Goal: Transaction & Acquisition: Book appointment/travel/reservation

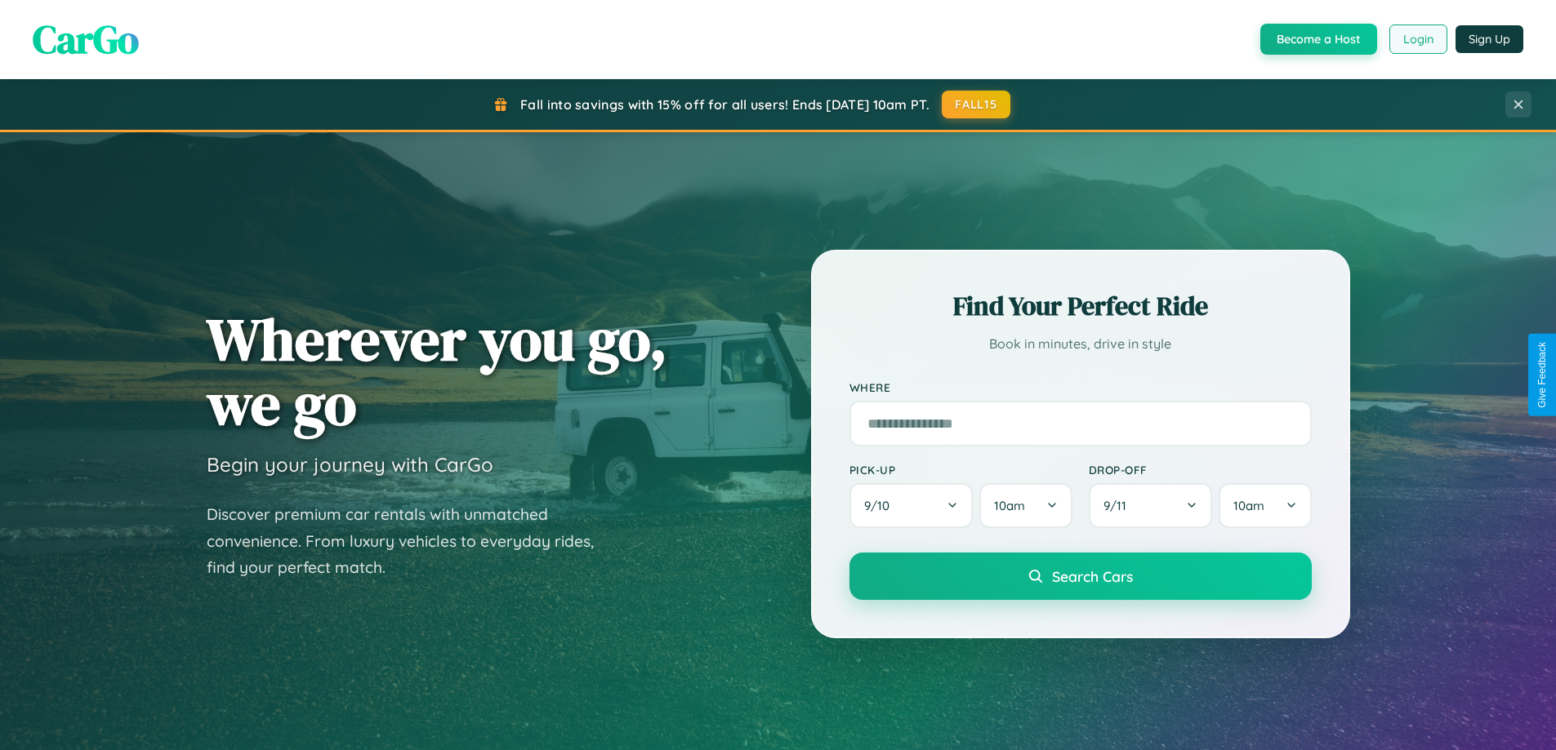
click at [1417, 39] on button "Login" at bounding box center [1418, 38] width 58 height 29
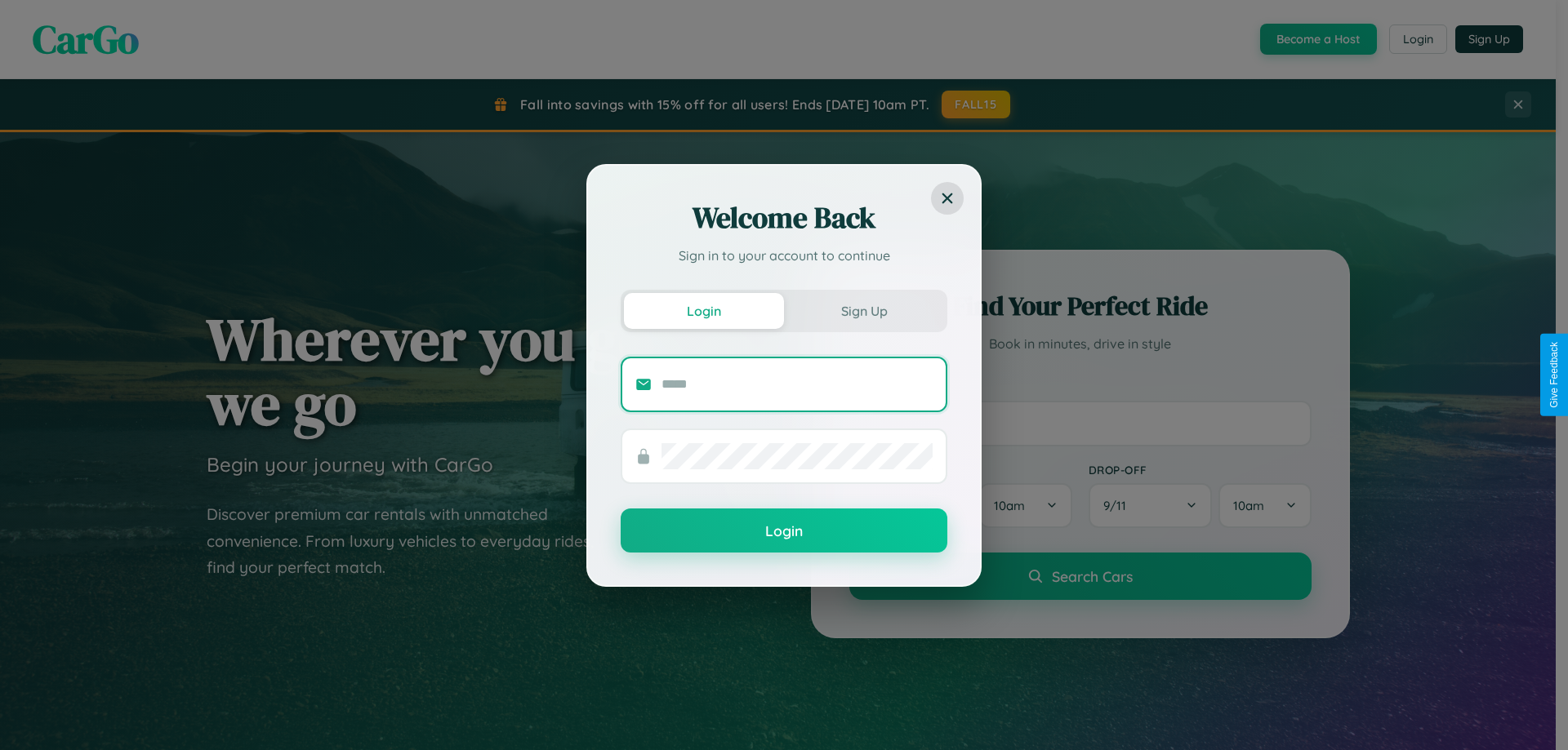
click at [797, 384] on input "text" at bounding box center [796, 385] width 271 height 26
type input "**********"
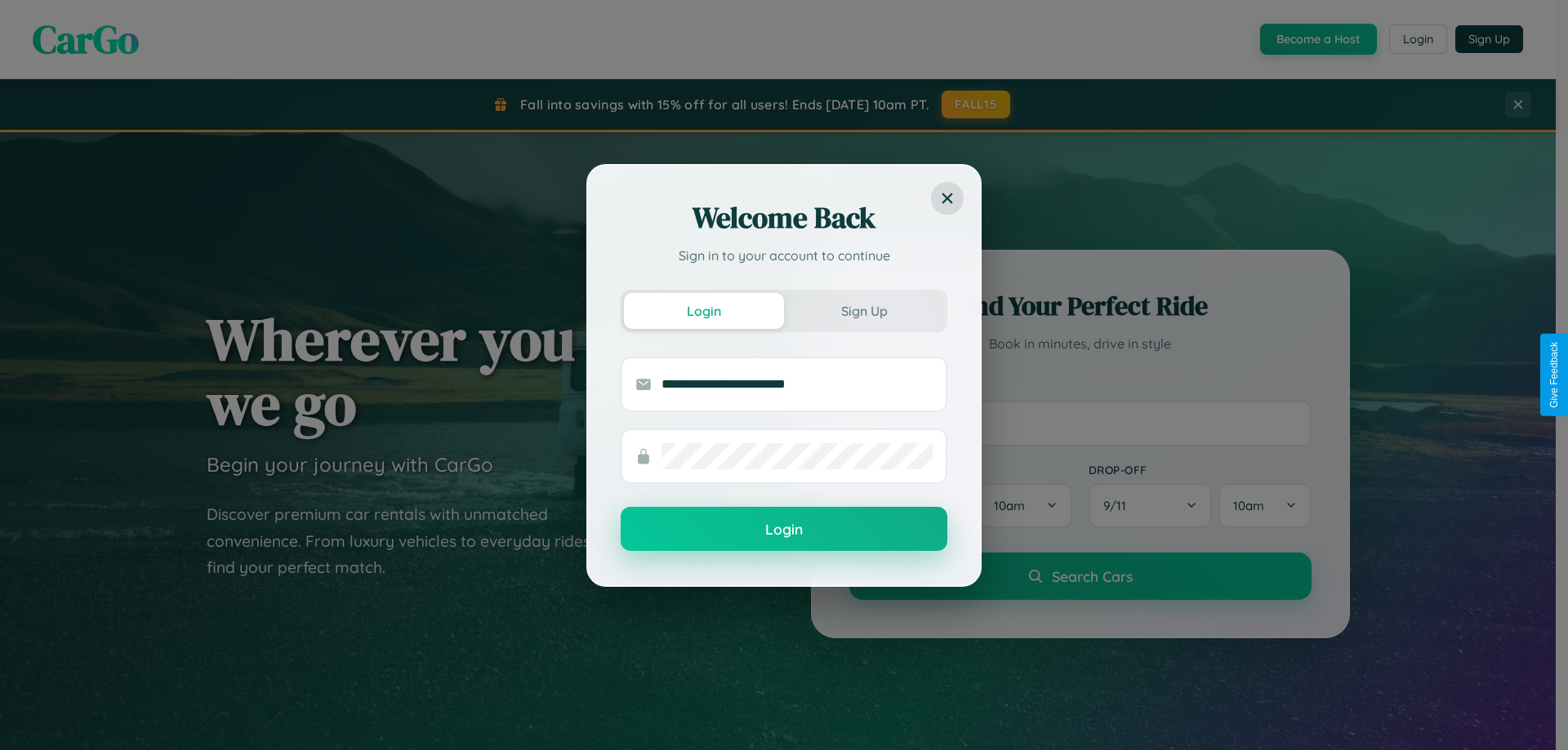
click at [784, 530] on button "Login" at bounding box center [784, 529] width 327 height 44
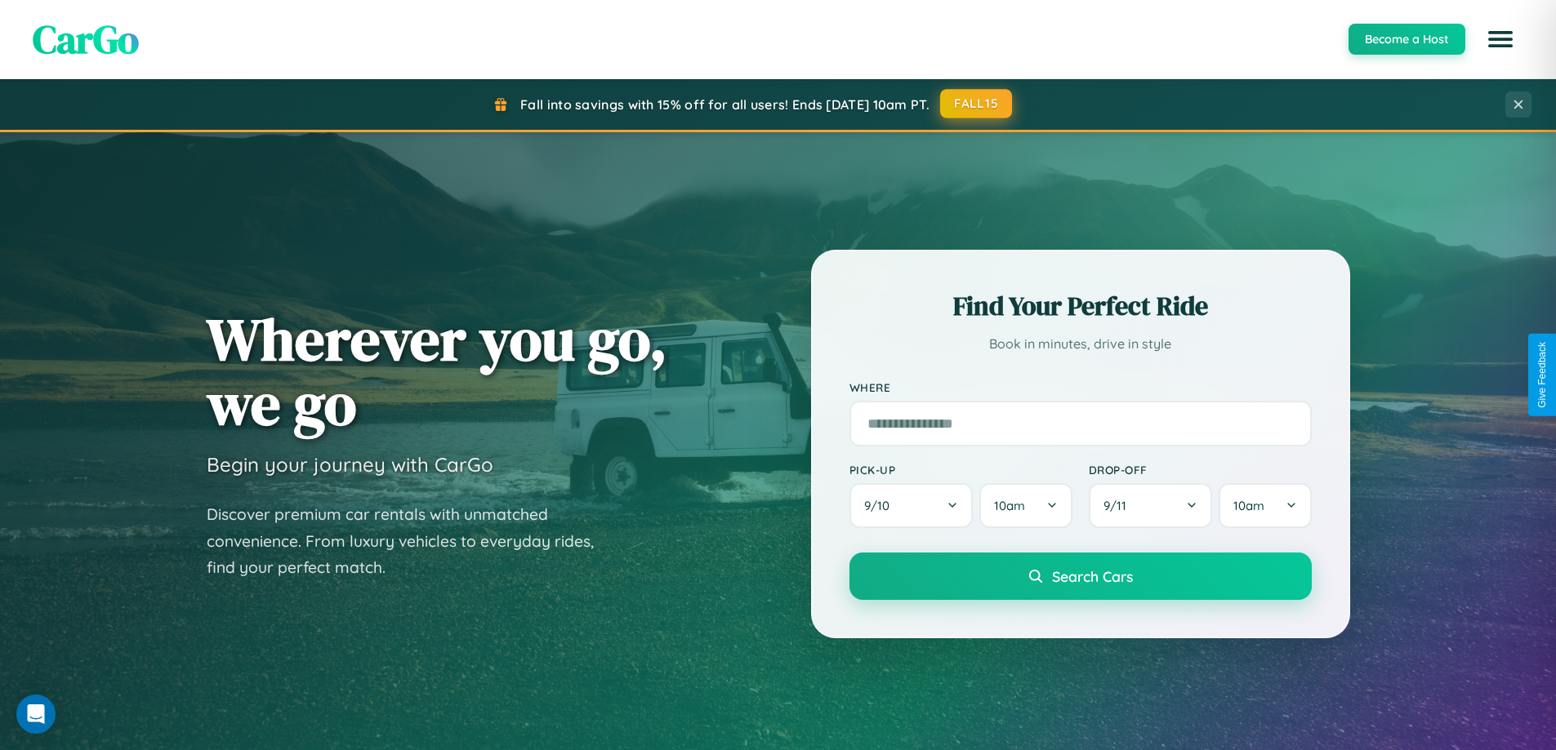
click at [977, 104] on button "FALL15" at bounding box center [976, 103] width 72 height 29
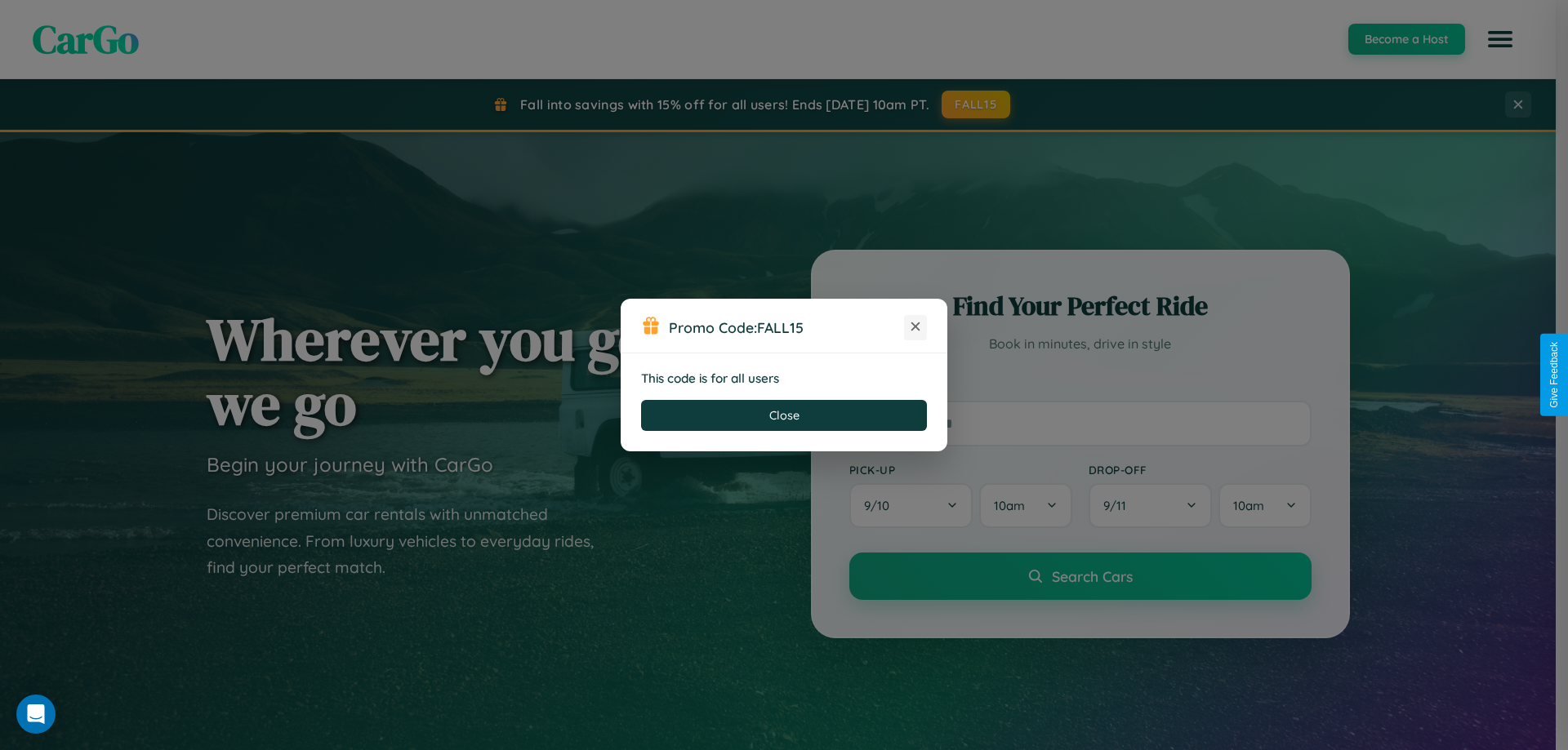
click at [915, 327] on icon at bounding box center [915, 326] width 16 height 16
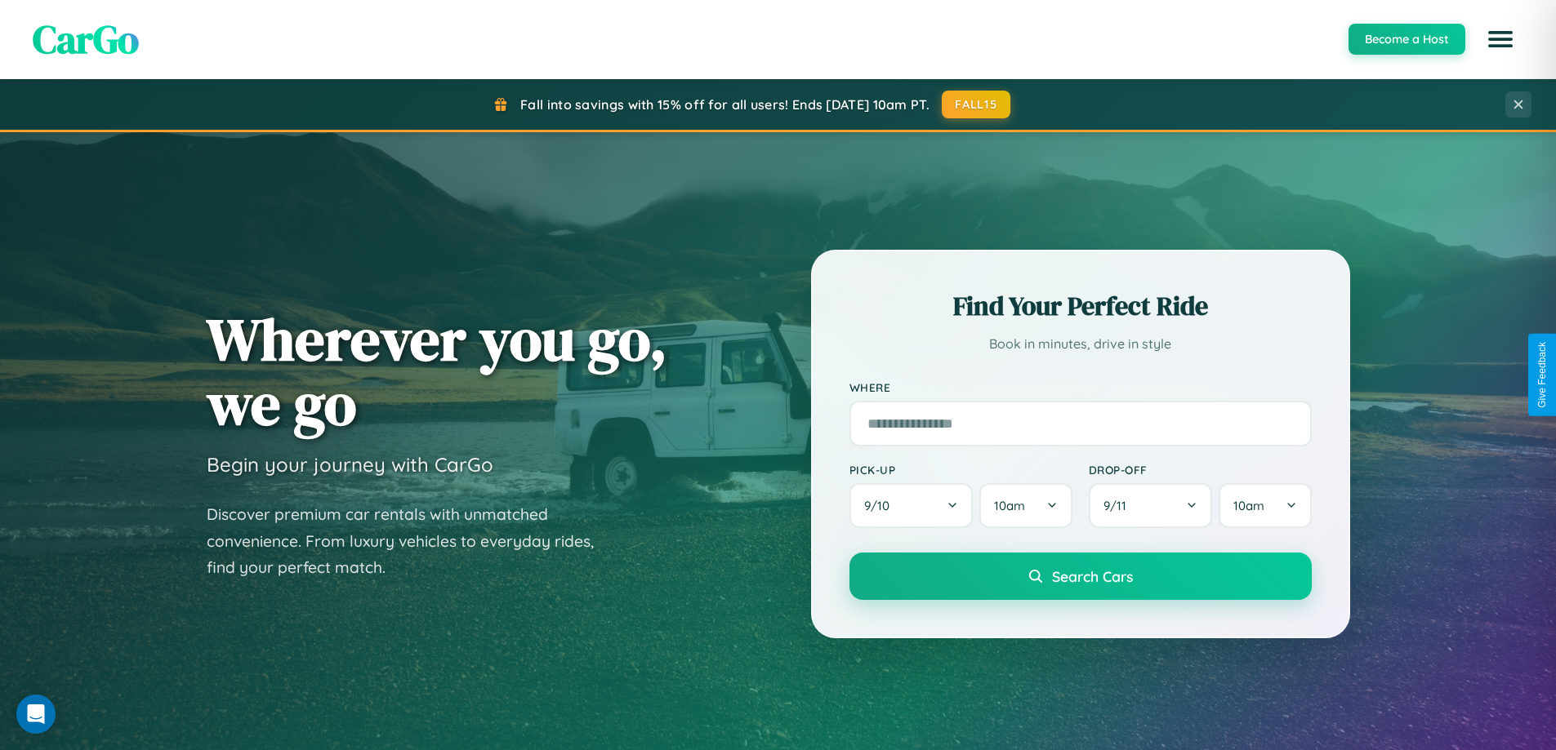
scroll to position [704, 0]
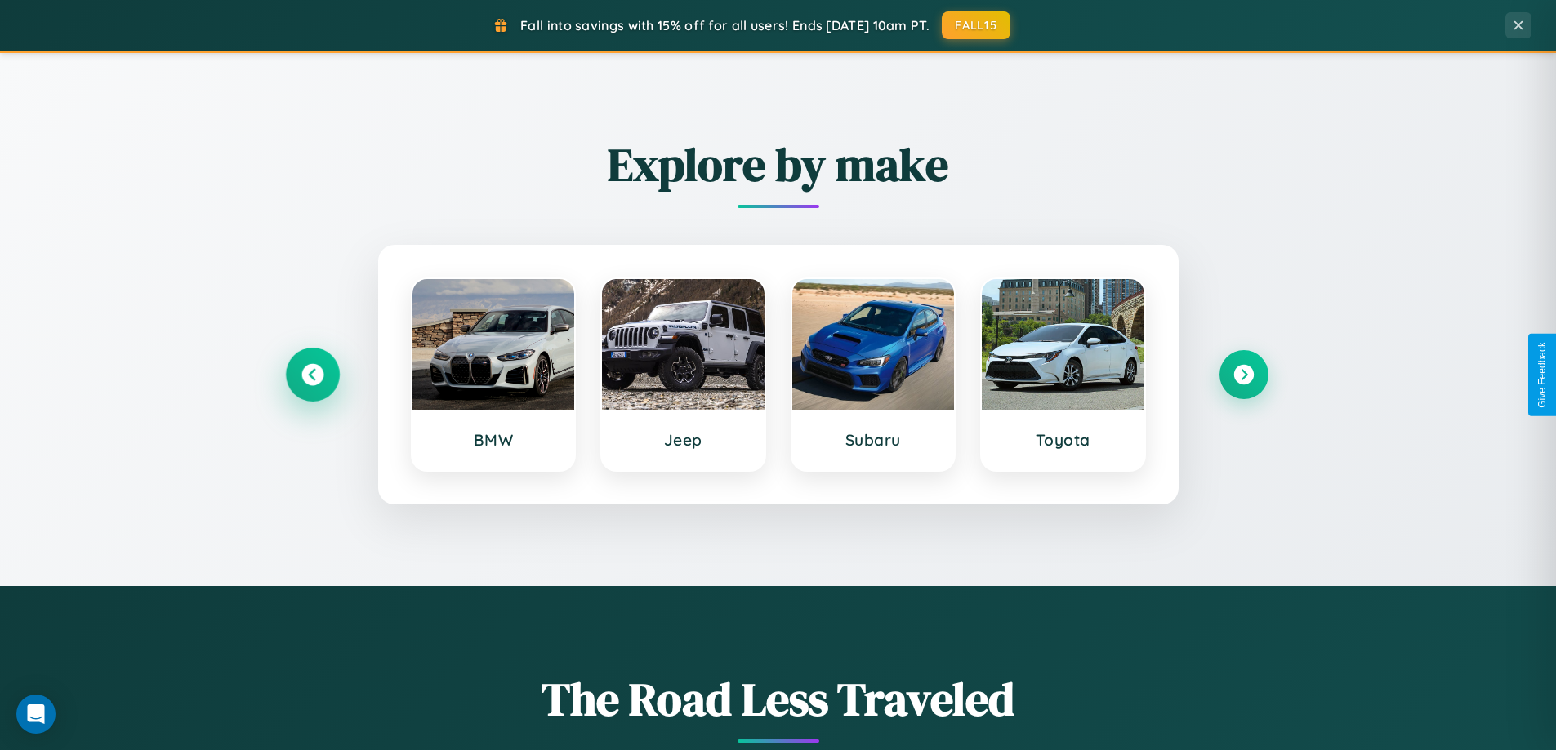
click at [312, 375] on icon at bounding box center [312, 375] width 22 height 22
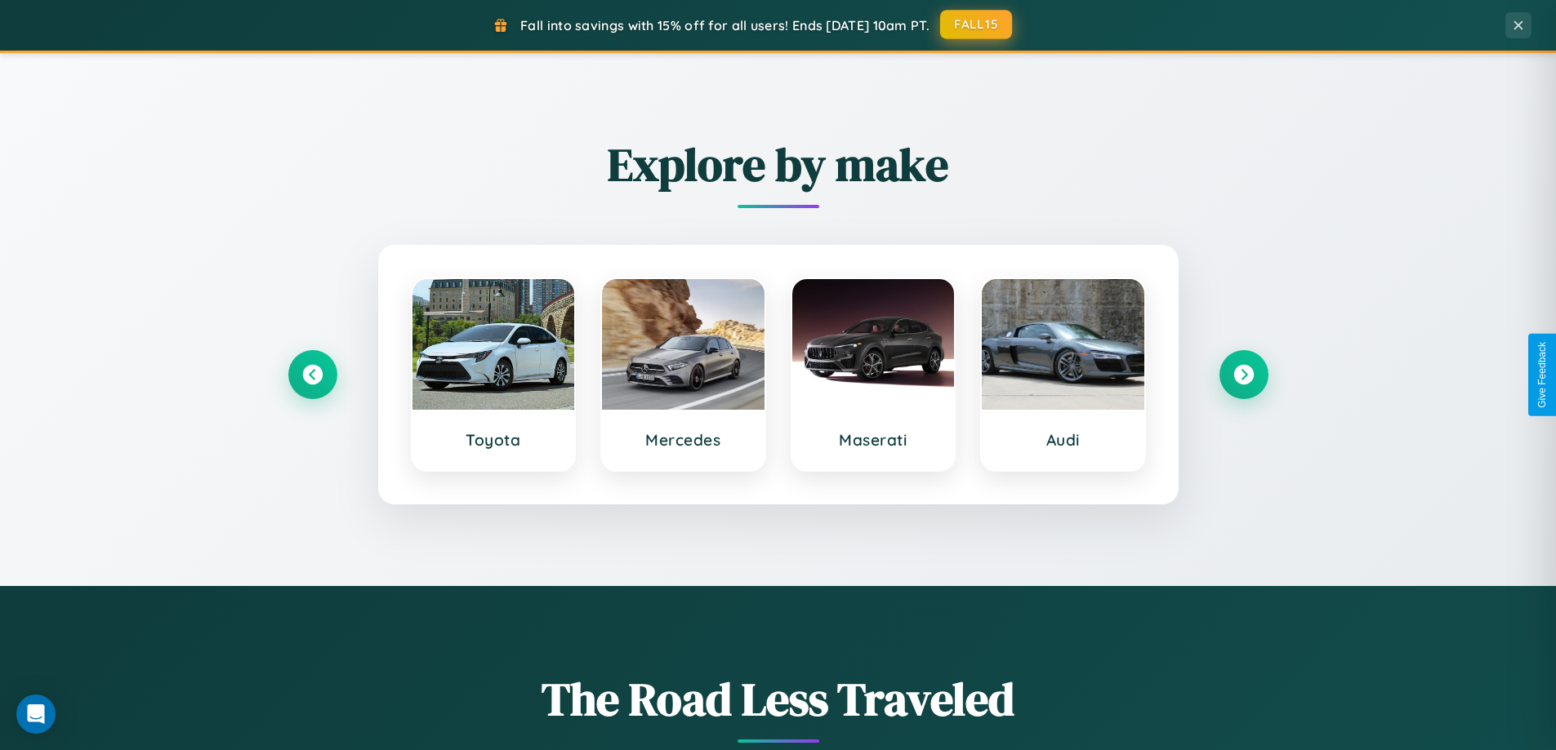
click at [977, 24] on button "FALL15" at bounding box center [976, 24] width 72 height 29
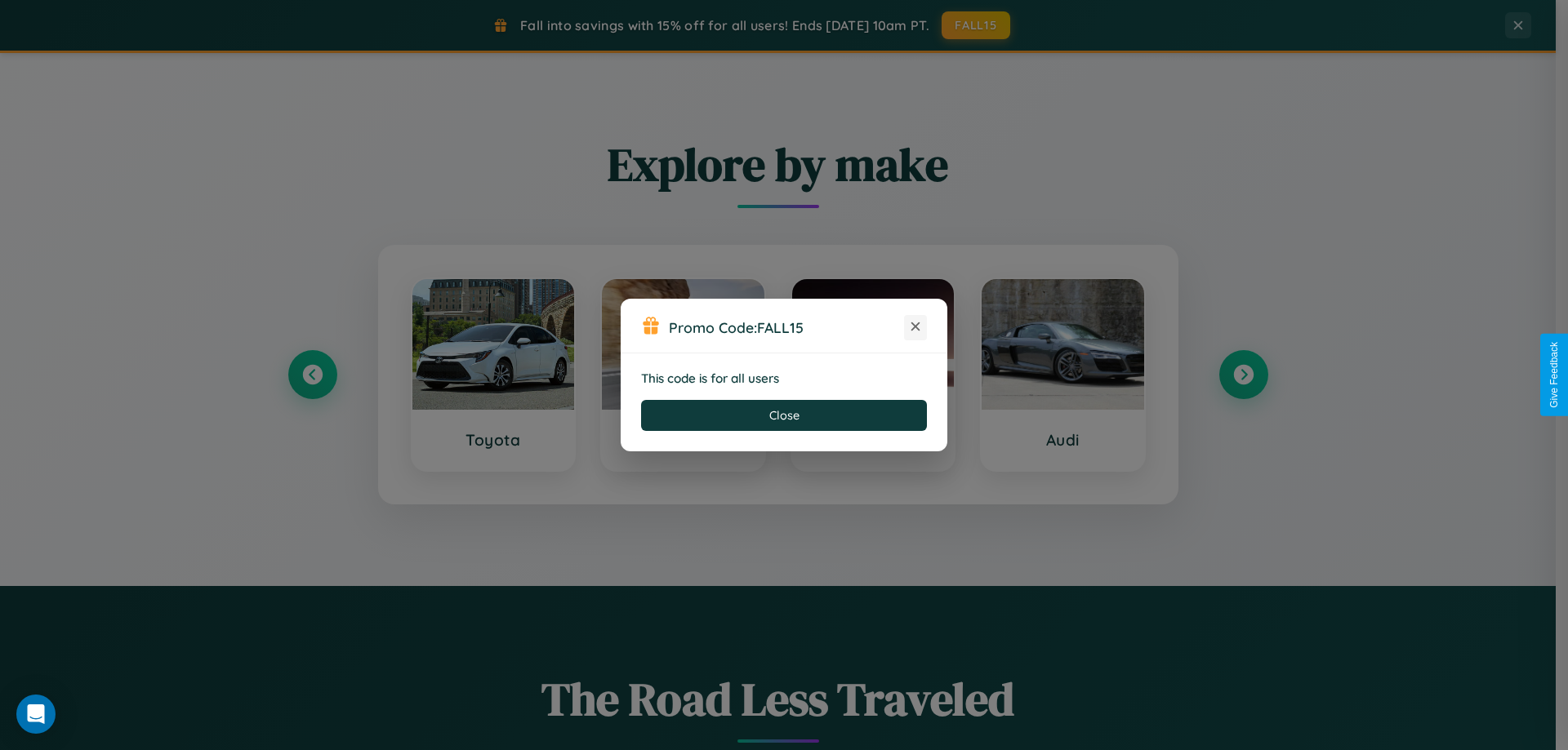
click at [915, 327] on icon at bounding box center [915, 326] width 16 height 16
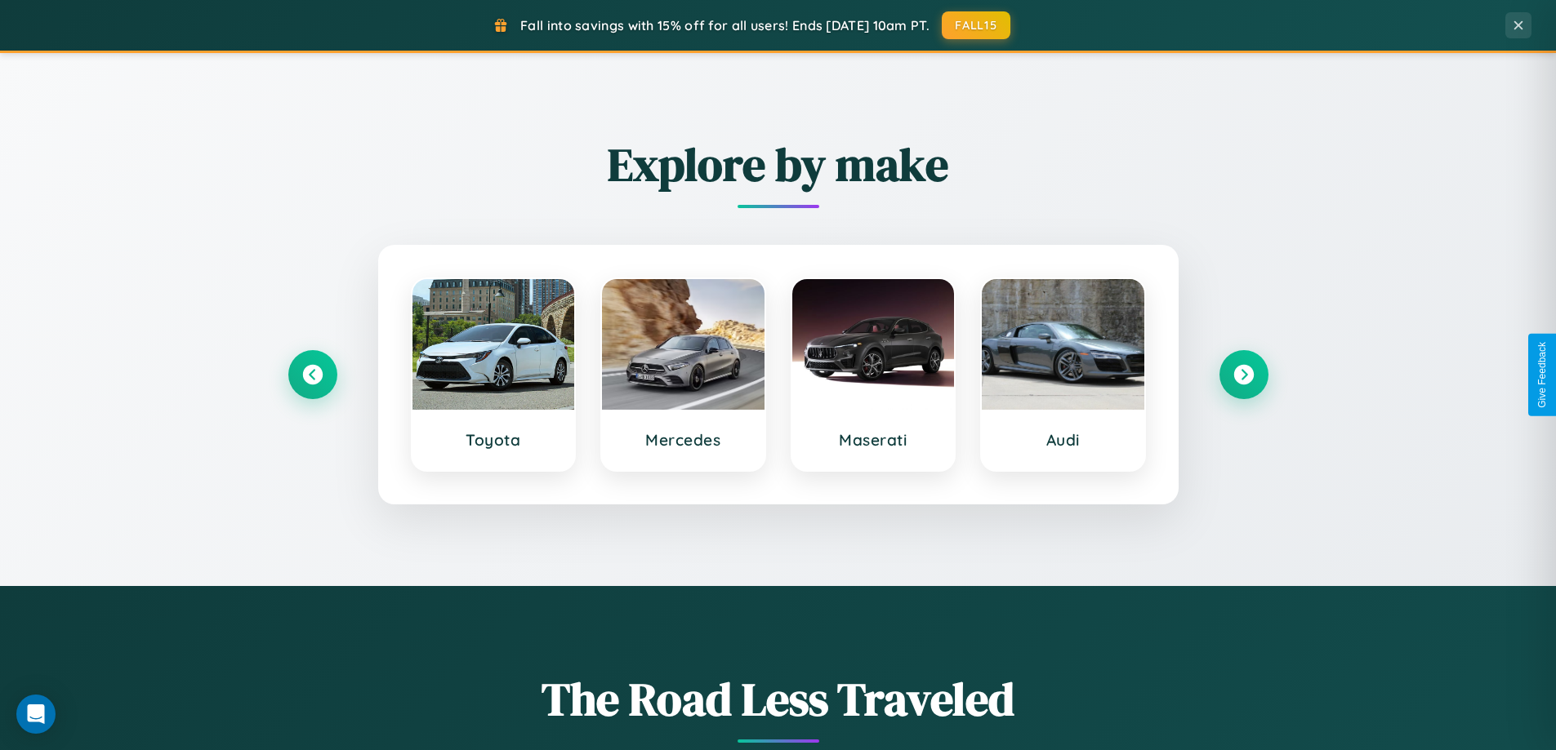
scroll to position [2624, 0]
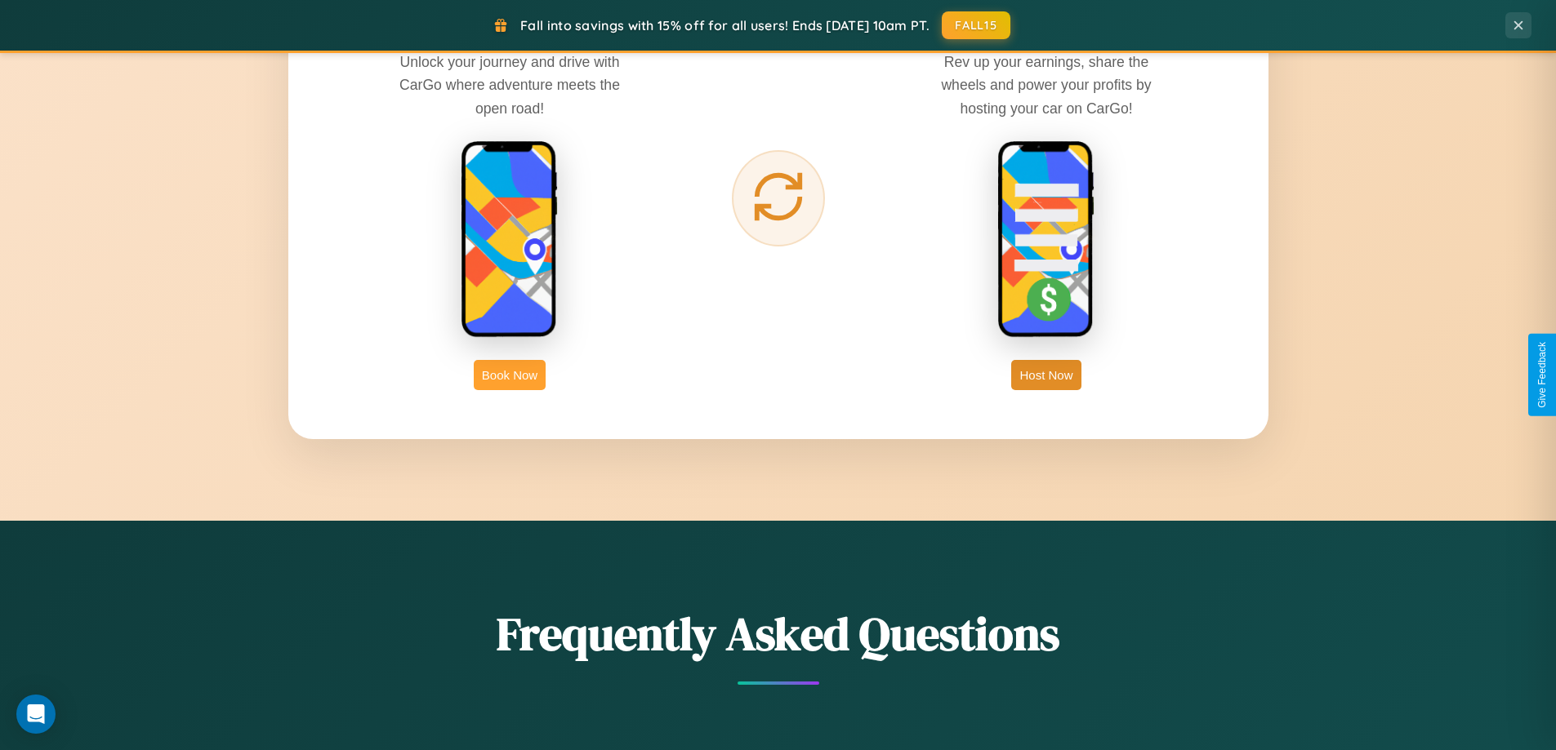
click at [510, 375] on button "Book Now" at bounding box center [510, 375] width 72 height 30
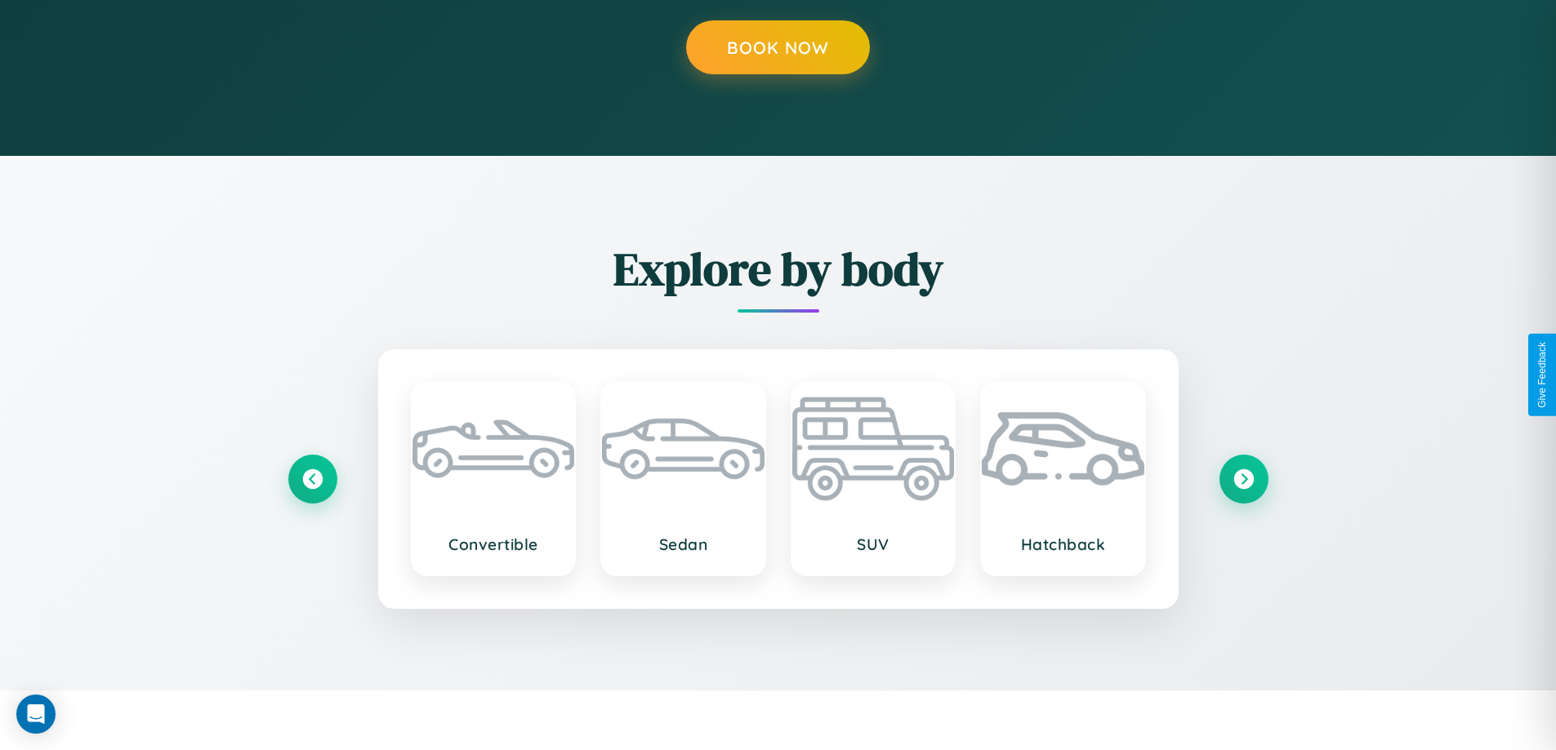
scroll to position [2191, 0]
